Goal: Book appointment/travel/reservation

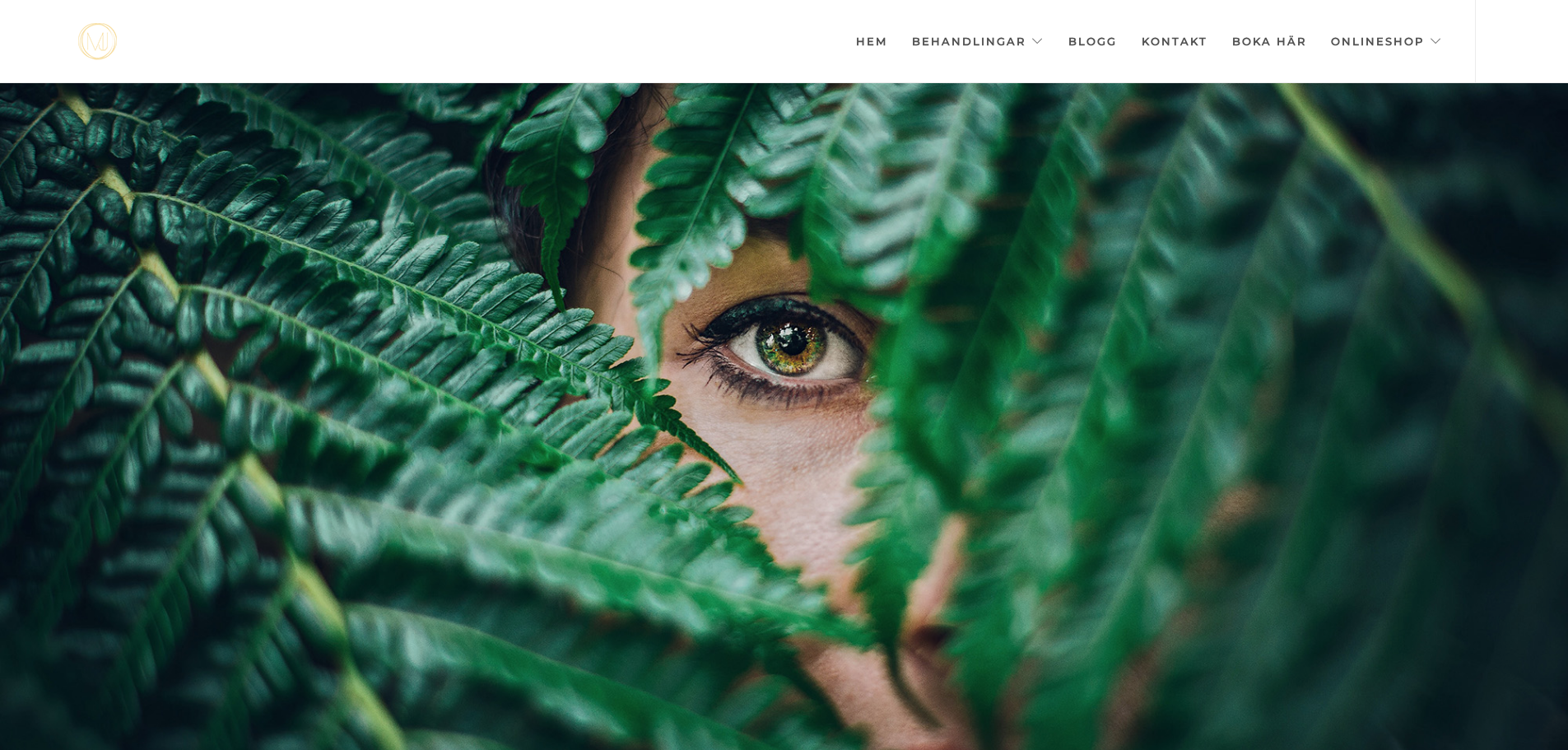
scroll to position [0, -8229]
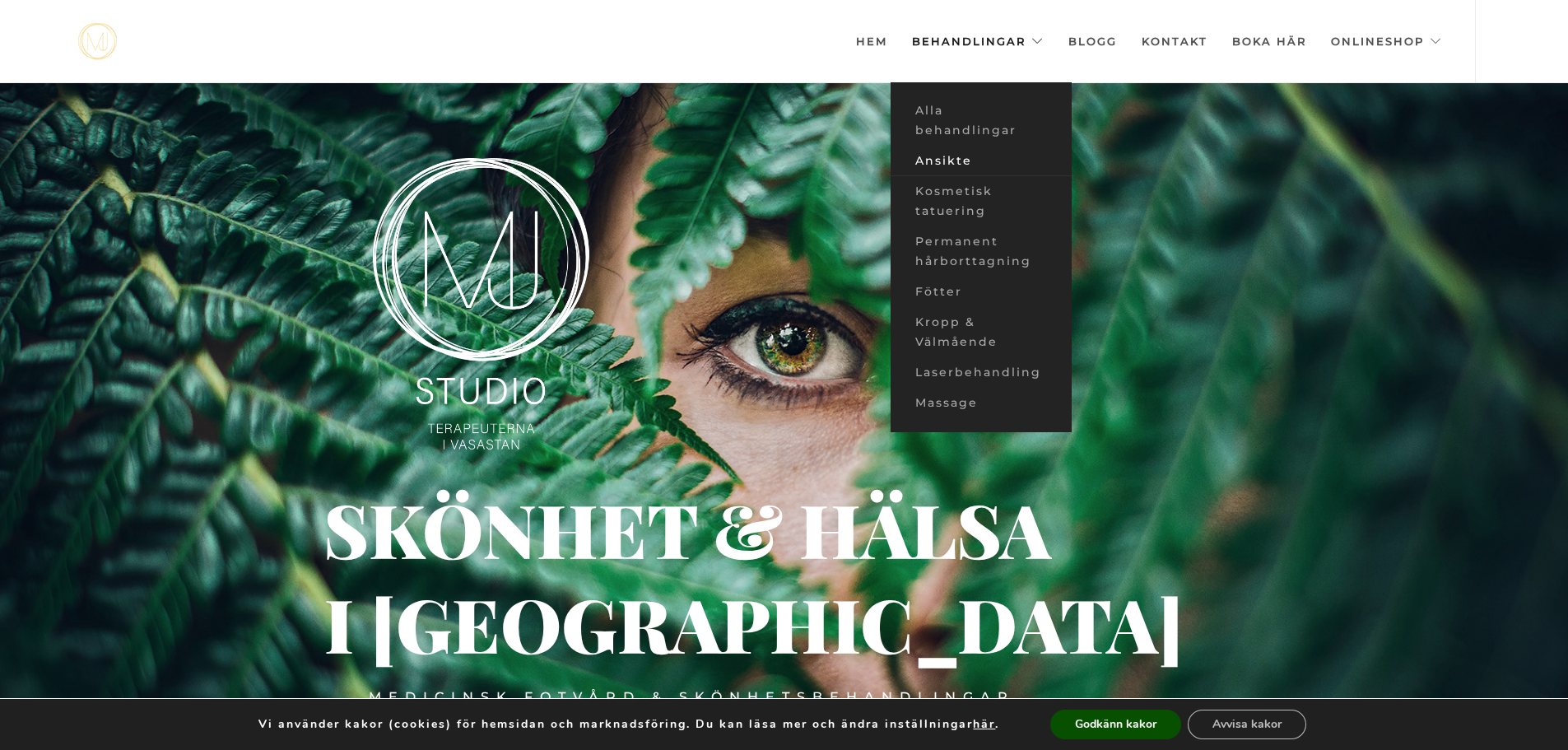
click at [972, 156] on link "Ansikte" at bounding box center [981, 160] width 181 height 31
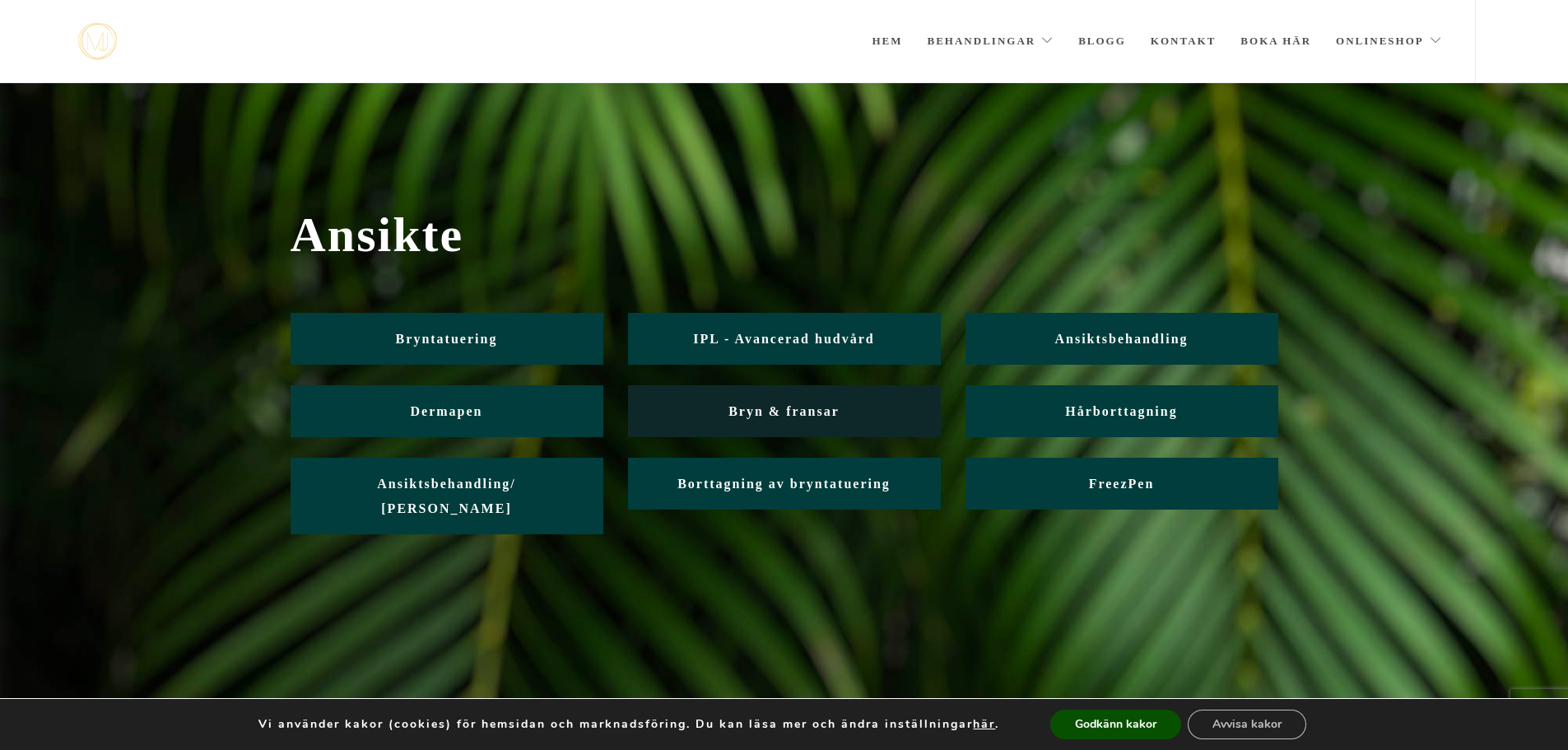
click at [802, 407] on span "Bryn & fransar" at bounding box center [784, 411] width 111 height 14
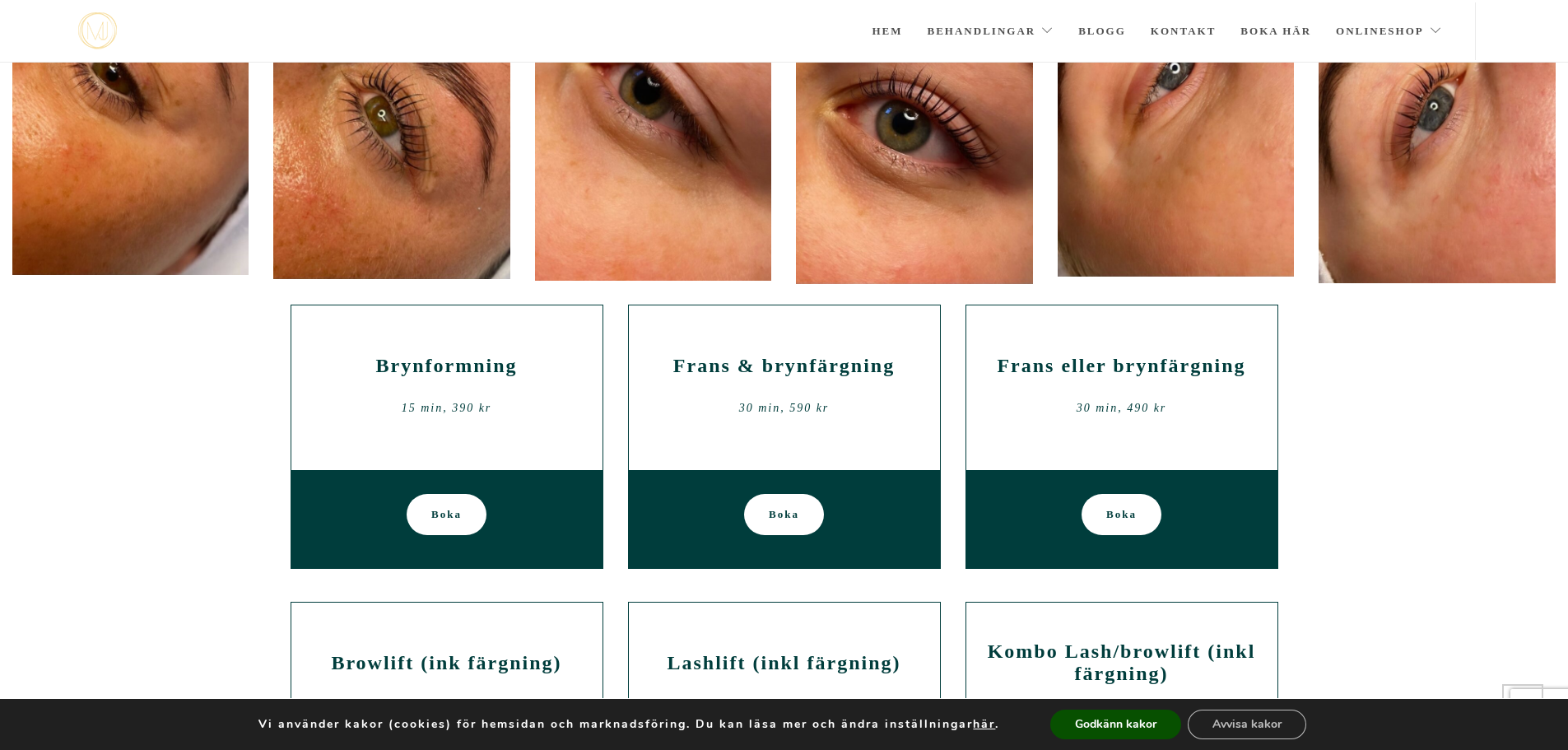
scroll to position [331, 0]
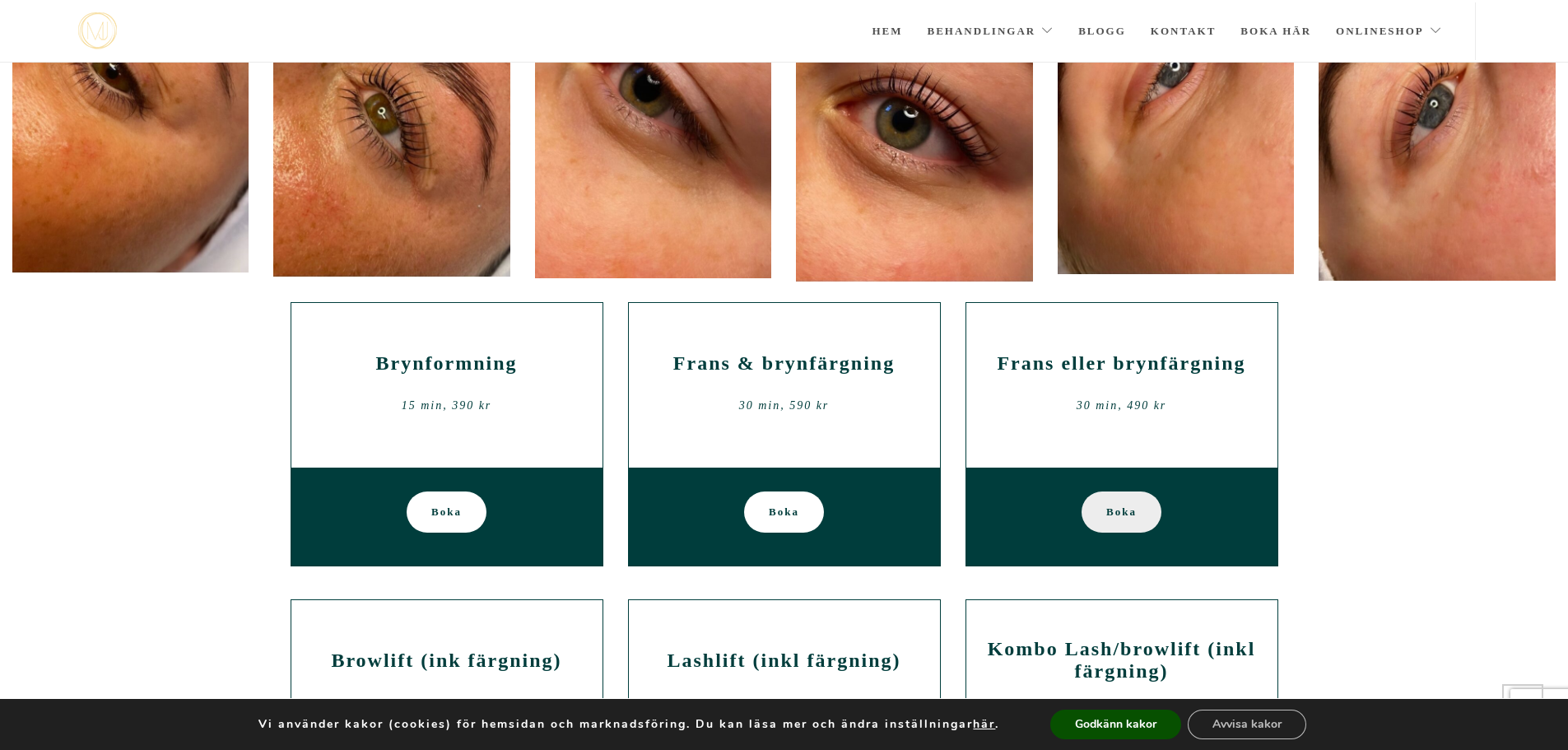
click at [1122, 511] on span "Boka" at bounding box center [1121, 512] width 31 height 41
